Goal: Find specific page/section

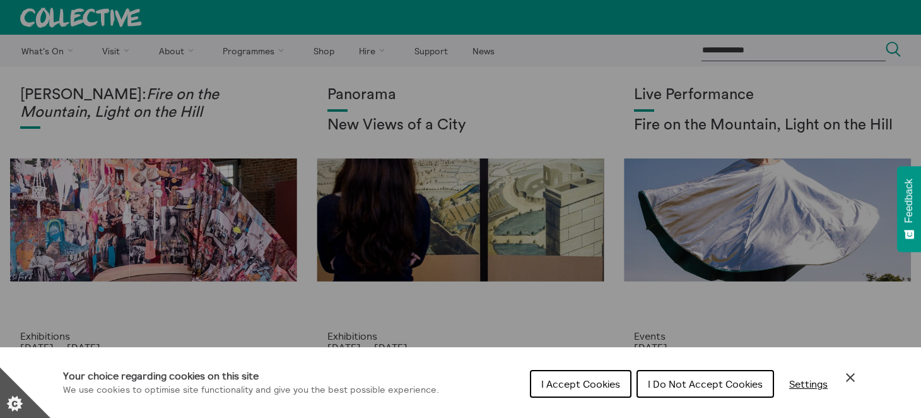
click at [660, 392] on button "I Do Not Accept Cookies" at bounding box center [706, 384] width 138 height 28
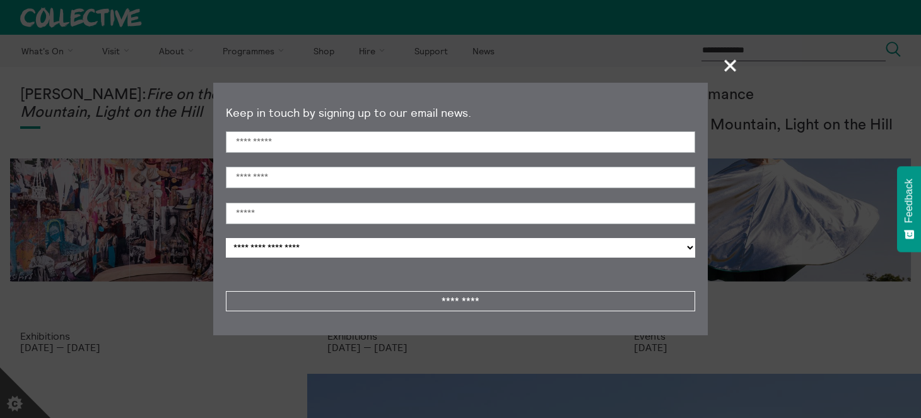
click at [729, 66] on span "+" at bounding box center [730, 65] width 37 height 37
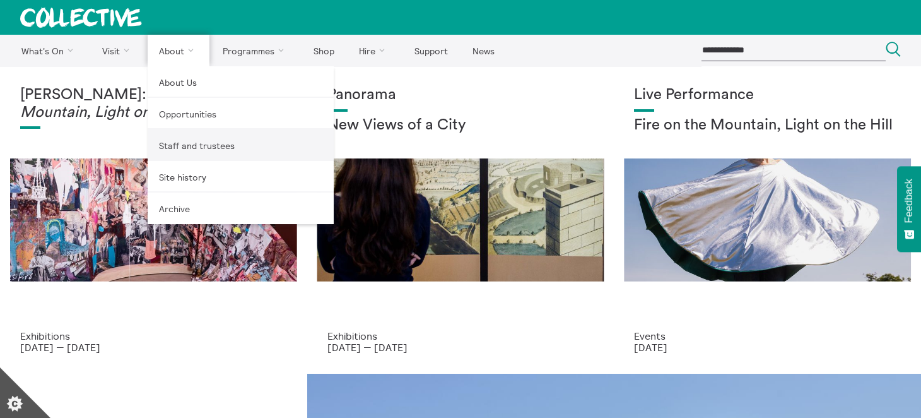
click at [178, 151] on link "Staff and trustees" at bounding box center [241, 145] width 186 height 32
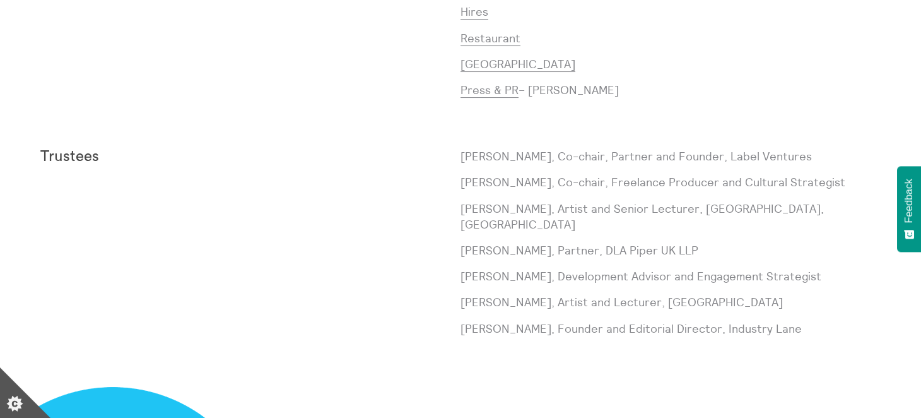
scroll to position [1199, 0]
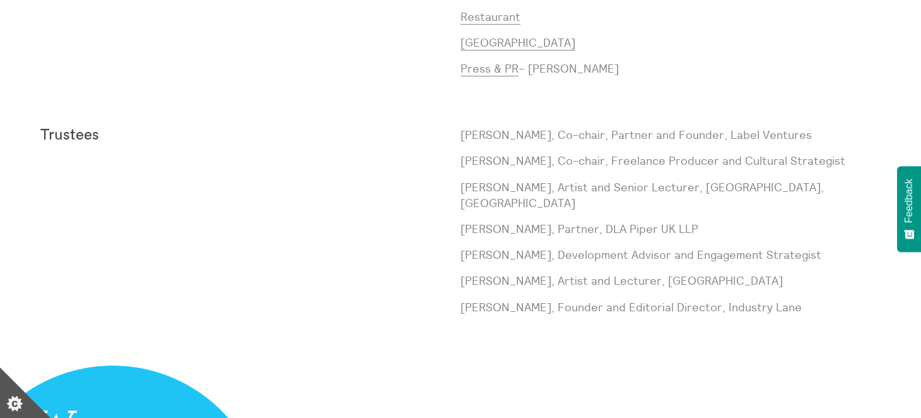
click at [493, 252] on p "[PERSON_NAME], Development Advisor and Engagement Strategist" at bounding box center [671, 255] width 420 height 16
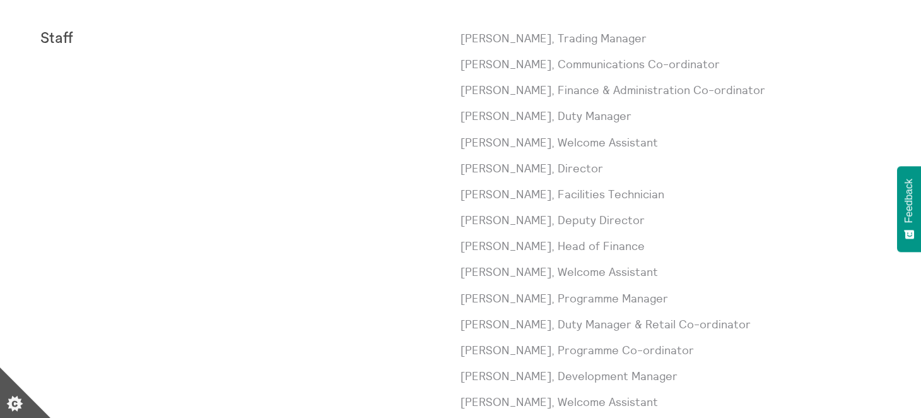
scroll to position [441, 0]
